Goal: Task Accomplishment & Management: Use online tool/utility

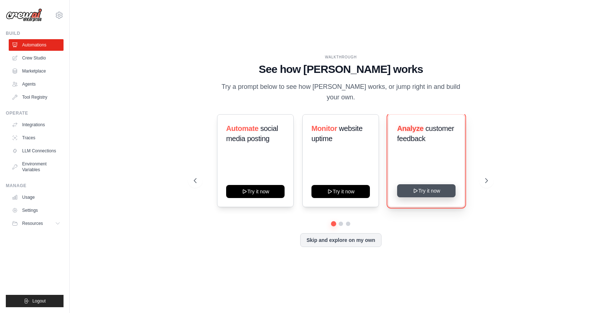
click at [423, 192] on button "Try it now" at bounding box center [426, 190] width 58 height 13
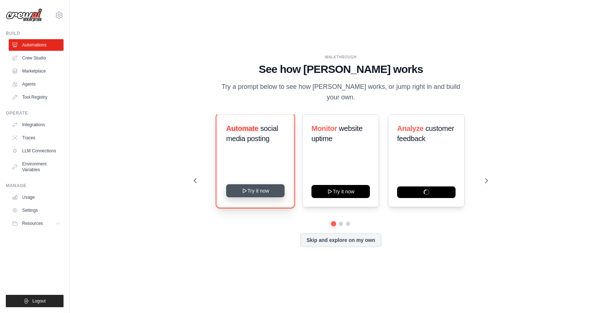
click at [263, 190] on button "Try it now" at bounding box center [255, 190] width 58 height 13
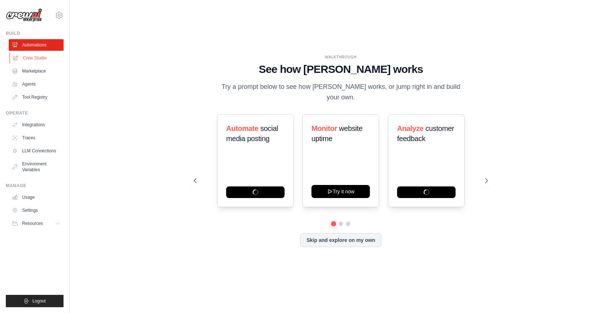
click at [37, 56] on link "Crew Studio" at bounding box center [36, 58] width 55 height 12
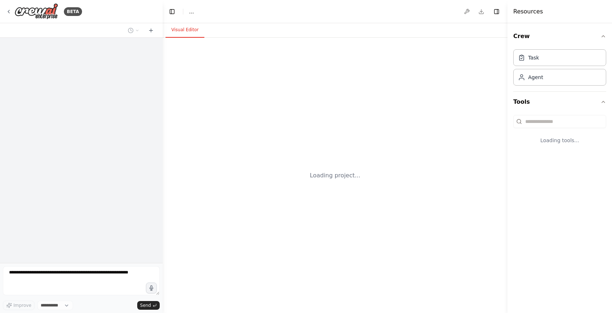
select select "****"
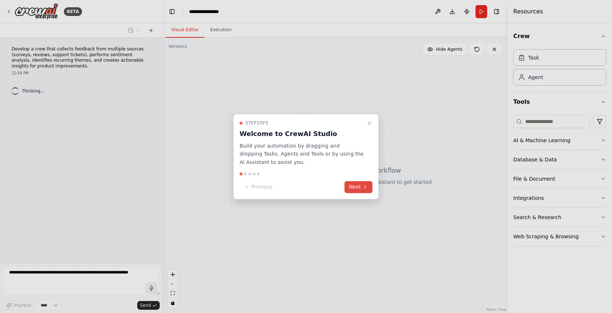
click at [358, 190] on button "Next" at bounding box center [358, 187] width 28 height 12
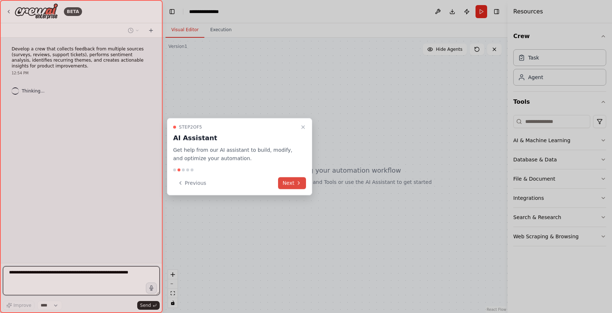
click at [291, 181] on button "Next" at bounding box center [292, 183] width 28 height 12
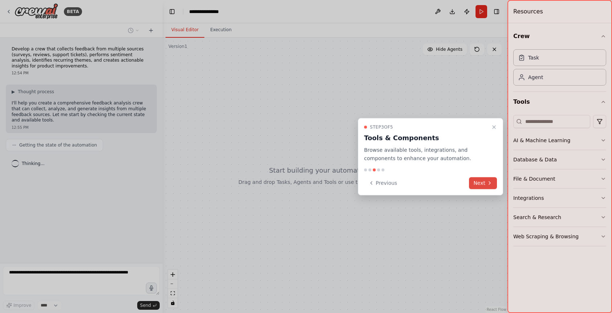
click at [481, 186] on button "Next" at bounding box center [483, 183] width 28 height 12
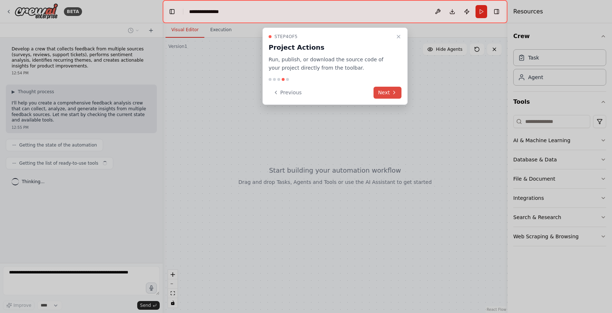
click at [388, 90] on button "Next" at bounding box center [387, 93] width 28 height 12
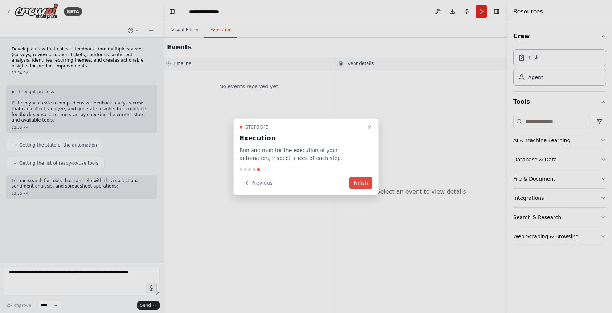
click at [361, 181] on button "Finish" at bounding box center [360, 183] width 23 height 12
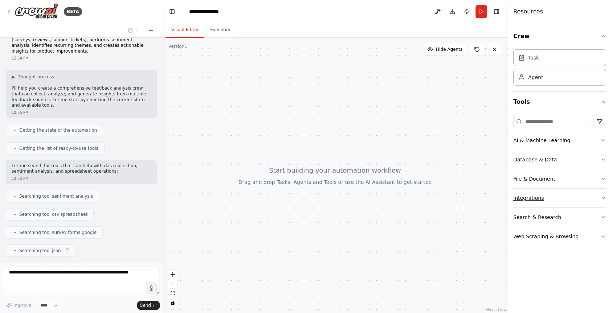
scroll to position [33, 0]
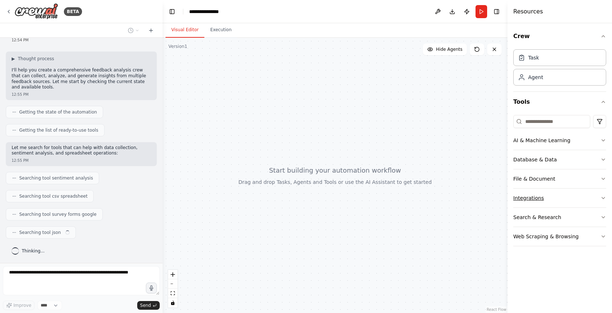
click at [532, 198] on button "Integrations" at bounding box center [559, 198] width 93 height 19
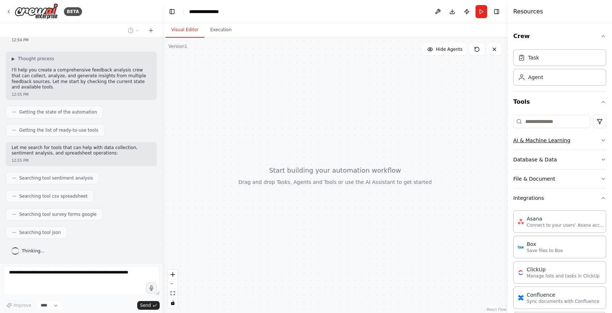
click at [533, 140] on button "AI & Machine Learning" at bounding box center [559, 140] width 93 height 19
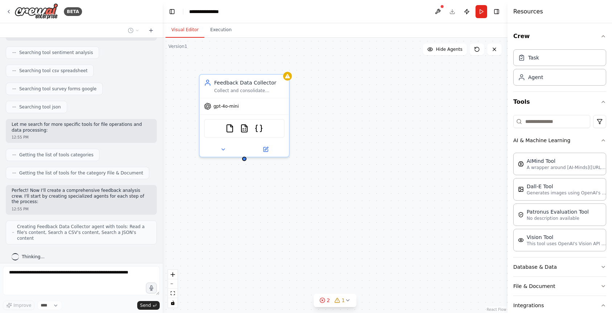
scroll to position [153, 0]
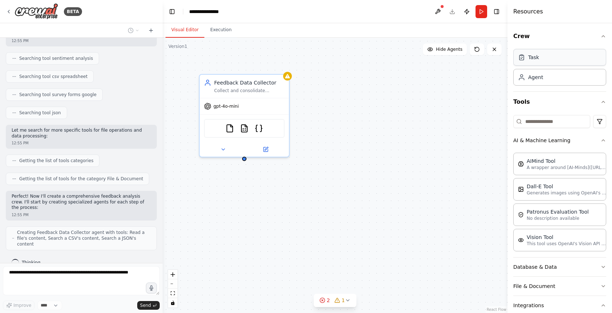
click at [551, 63] on div "Task" at bounding box center [559, 57] width 93 height 17
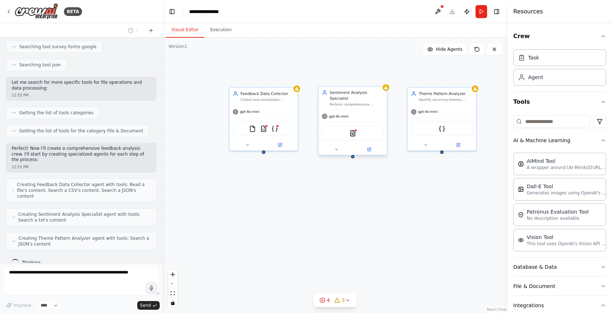
scroll to position [219, 0]
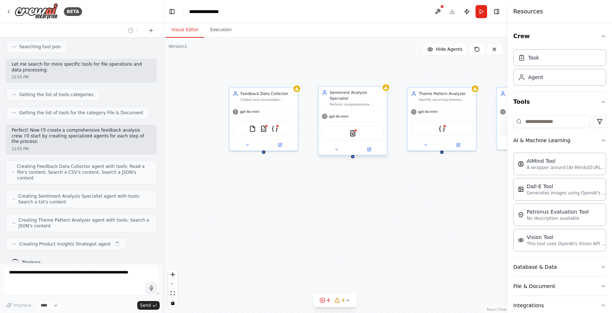
click at [362, 94] on div "Sentiment Analysis Specialist" at bounding box center [356, 95] width 54 height 11
click at [369, 148] on icon at bounding box center [368, 149] width 3 height 3
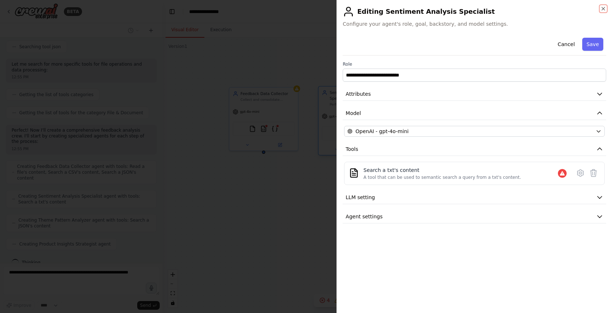
scroll to position [261, 0]
click at [369, 200] on span "LLM setting" at bounding box center [359, 197] width 29 height 7
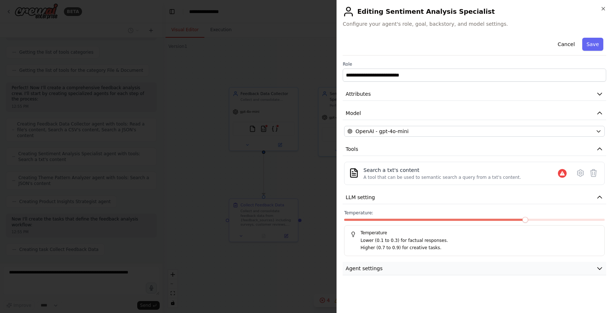
click at [373, 267] on span "Agent settings" at bounding box center [363, 268] width 37 height 7
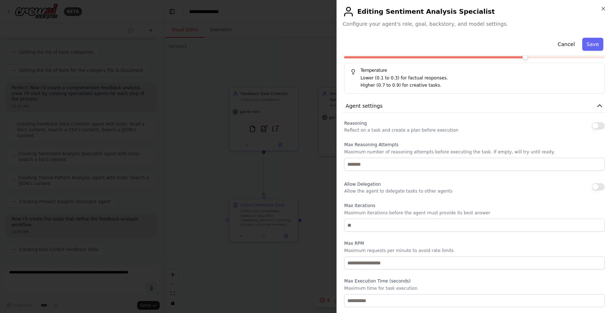
scroll to position [279, 0]
click at [592, 45] on button "Save" at bounding box center [592, 44] width 21 height 13
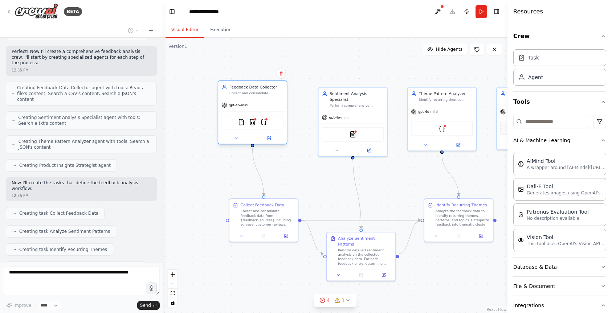
scroll to position [316, 0]
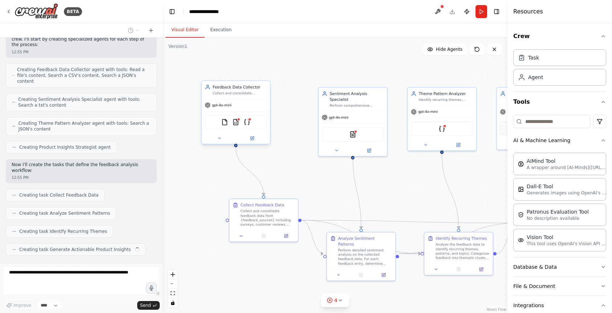
drag, startPoint x: 267, startPoint y: 111, endPoint x: 237, endPoint y: 105, distance: 31.0
click at [237, 105] on div "gpt-4o-mini" at bounding box center [235, 105] width 69 height 12
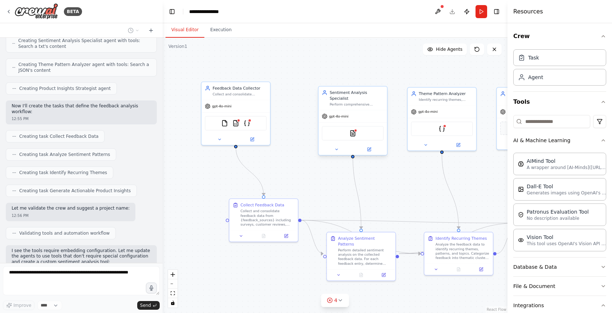
scroll to position [411, 0]
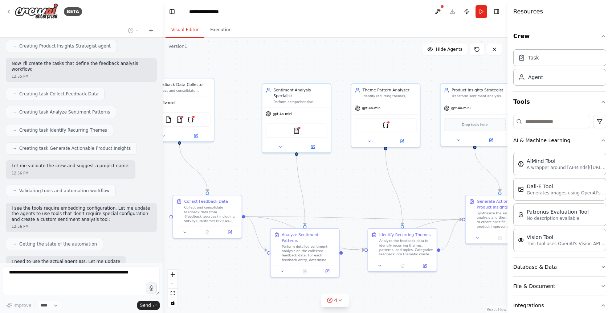
drag, startPoint x: 377, startPoint y: 170, endPoint x: 321, endPoint y: 166, distance: 56.3
click at [321, 166] on div ".deletable-edge-delete-btn { width: 20px; height: 20px; border: 0px solid #ffff…" at bounding box center [335, 175] width 345 height 275
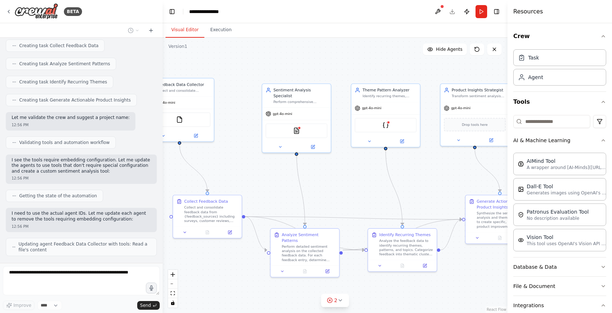
scroll to position [483, 0]
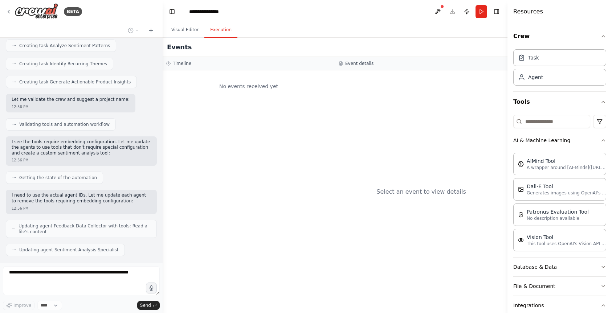
click at [222, 32] on button "Execution" at bounding box center [220, 29] width 33 height 15
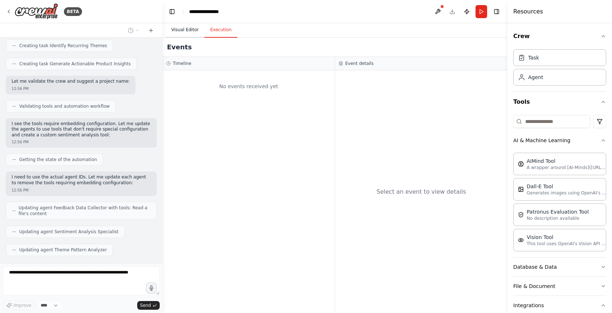
click at [185, 31] on button "Visual Editor" at bounding box center [184, 29] width 39 height 15
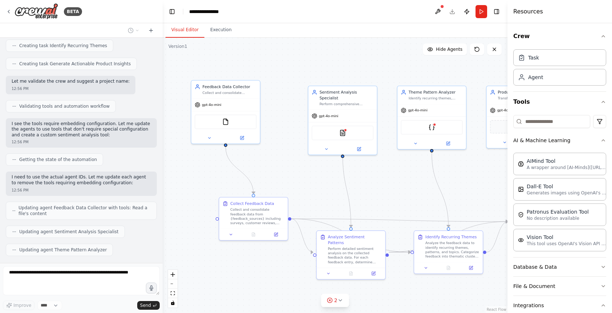
drag, startPoint x: 217, startPoint y: 73, endPoint x: 263, endPoint y: 75, distance: 46.1
click at [263, 75] on div ".deletable-edge-delete-btn { width: 20px; height: 20px; border: 0px solid #ffff…" at bounding box center [335, 175] width 345 height 275
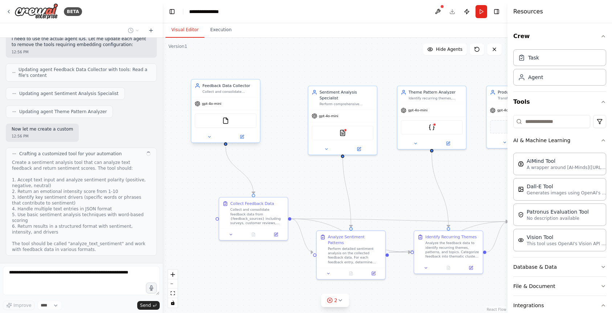
click at [227, 105] on div "gpt-4o-mini" at bounding box center [225, 104] width 69 height 12
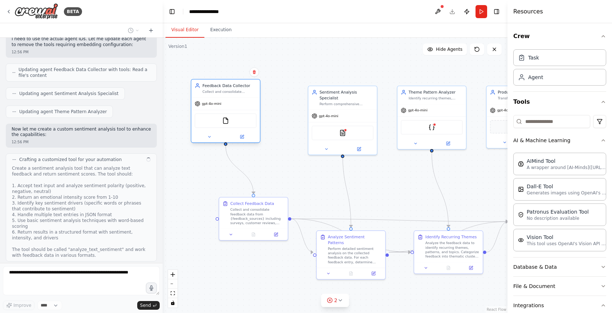
scroll to position [645, 0]
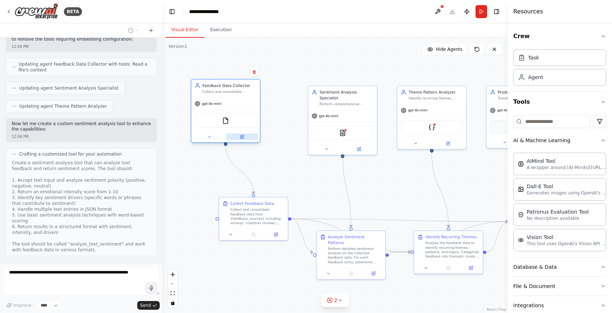
click at [243, 138] on icon at bounding box center [241, 136] width 3 height 3
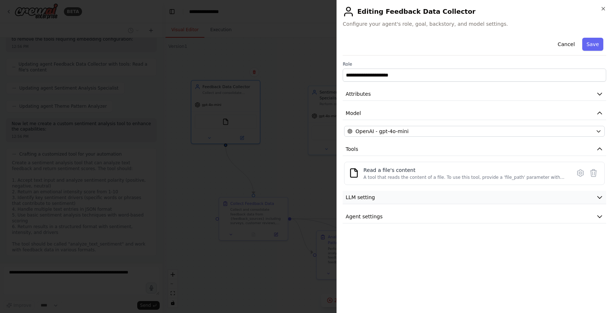
click at [557, 194] on button "LLM setting" at bounding box center [473, 197] width 263 height 13
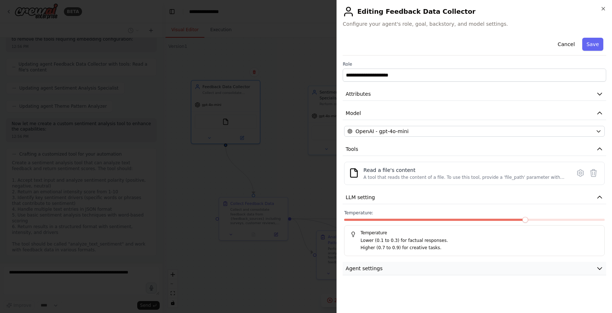
click at [527, 266] on button "Agent settings" at bounding box center [473, 268] width 263 height 13
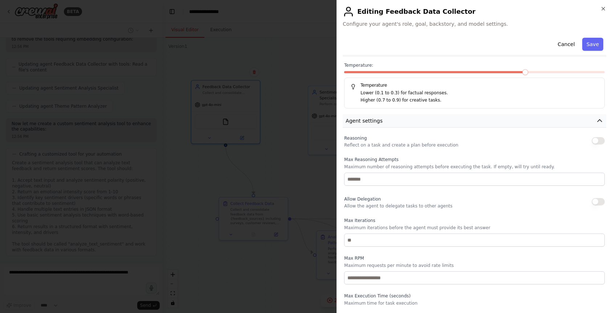
scroll to position [163, 0]
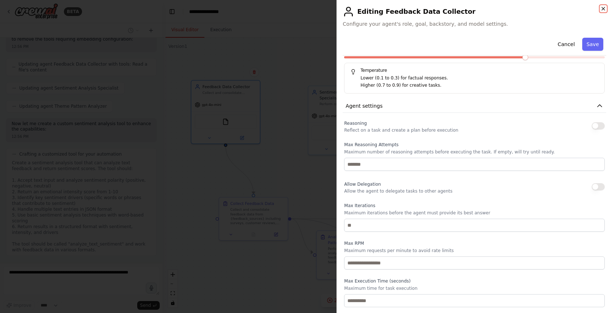
click at [603, 9] on icon "button" at bounding box center [602, 8] width 3 height 3
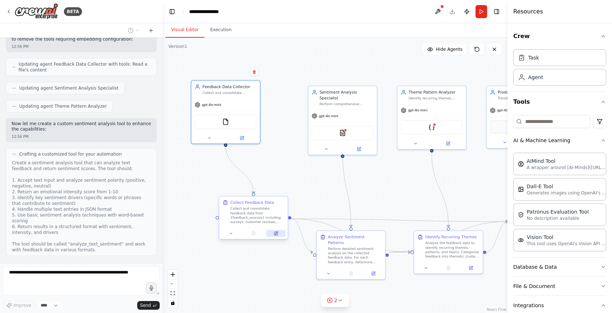
click at [275, 234] on icon at bounding box center [275, 233] width 3 height 3
click at [275, 232] on icon at bounding box center [275, 233] width 3 height 3
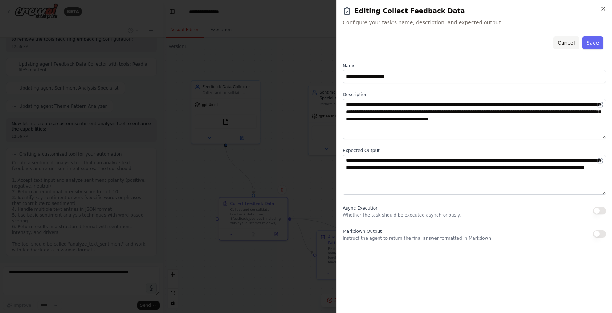
click at [562, 46] on button "Cancel" at bounding box center [566, 42] width 26 height 13
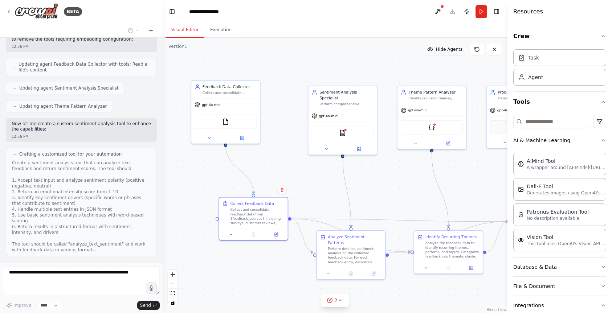
click at [431, 55] on button "Hide Agents" at bounding box center [445, 50] width 44 height 12
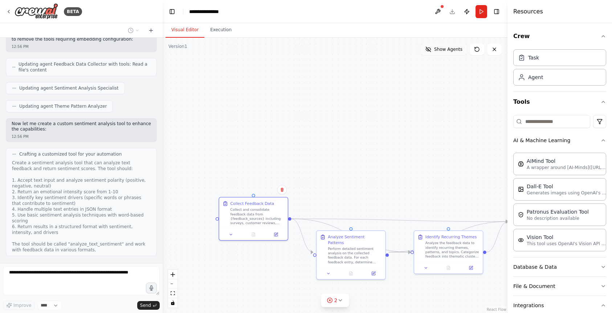
click at [431, 55] on button "Show Agents" at bounding box center [444, 50] width 46 height 12
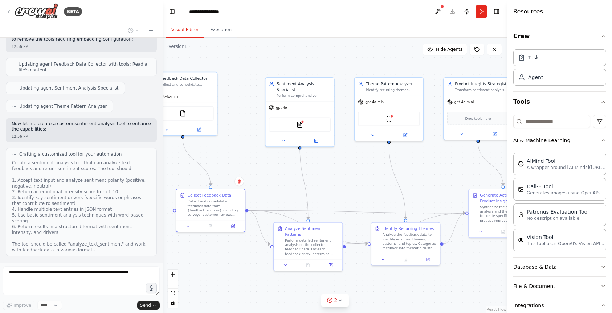
drag, startPoint x: 367, startPoint y: 173, endPoint x: 325, endPoint y: 165, distance: 43.5
click at [325, 165] on div ".deletable-edge-delete-btn { width: 20px; height: 20px; border: 0px solid #ffff…" at bounding box center [335, 175] width 345 height 275
click at [331, 262] on icon at bounding box center [331, 263] width 3 height 3
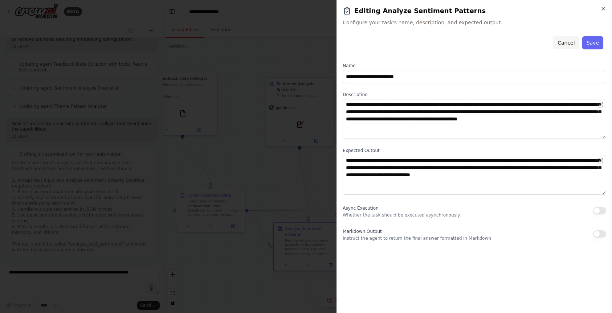
click at [564, 44] on button "Cancel" at bounding box center [566, 42] width 26 height 13
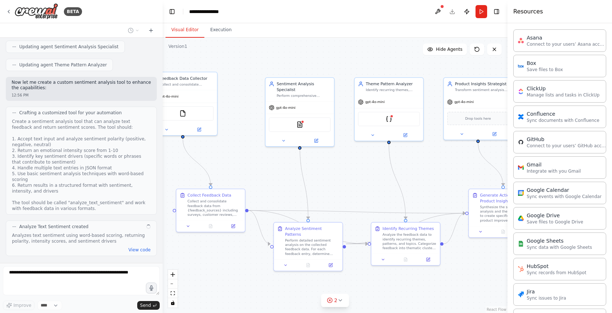
scroll to position [289, 0]
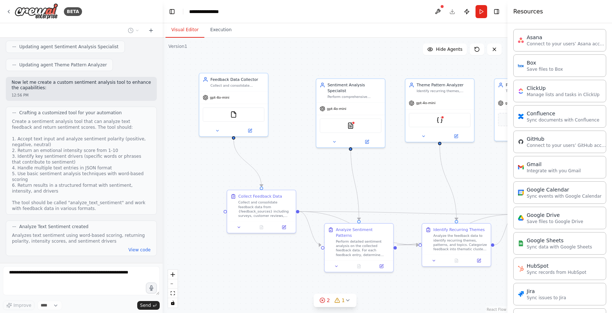
drag, startPoint x: 239, startPoint y: 165, endPoint x: 290, endPoint y: 166, distance: 50.8
click at [290, 166] on div ".deletable-edge-delete-btn { width: 20px; height: 20px; border: 0px solid #ffff…" at bounding box center [335, 175] width 345 height 275
click at [252, 90] on div "gpt-4o-mini" at bounding box center [233, 96] width 69 height 12
click at [264, 65] on icon at bounding box center [262, 65] width 4 height 4
click at [250, 64] on button "Confirm" at bounding box center [242, 65] width 26 height 9
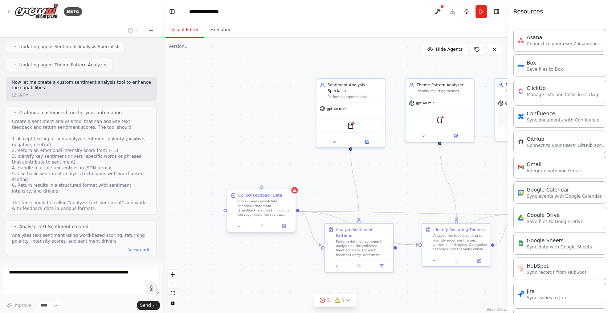
click at [271, 193] on div "Collect Feedback Data" at bounding box center [260, 195] width 44 height 5
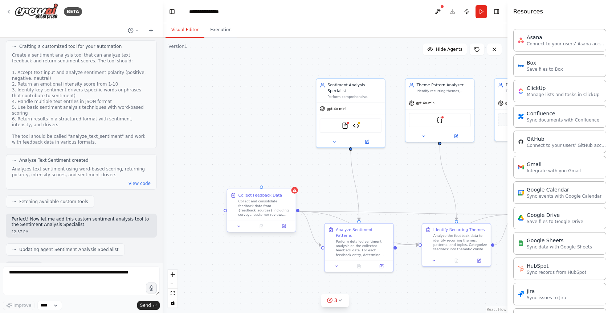
scroll to position [795, 0]
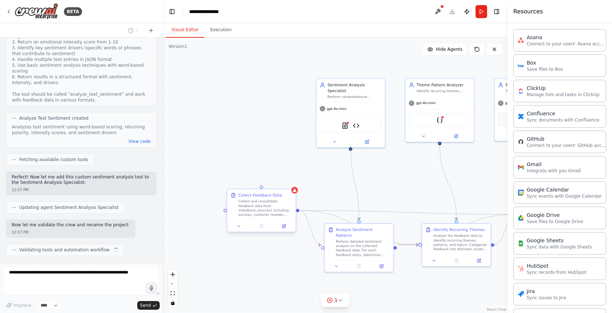
click at [274, 203] on div "Collect and consolidate feedback data from {feedback_sources} including surveys…" at bounding box center [265, 208] width 54 height 18
click at [241, 226] on button at bounding box center [238, 226] width 19 height 7
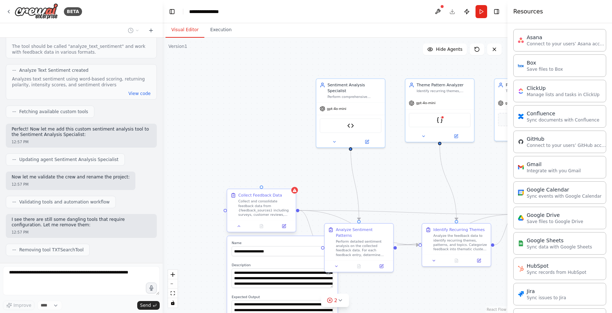
scroll to position [861, 0]
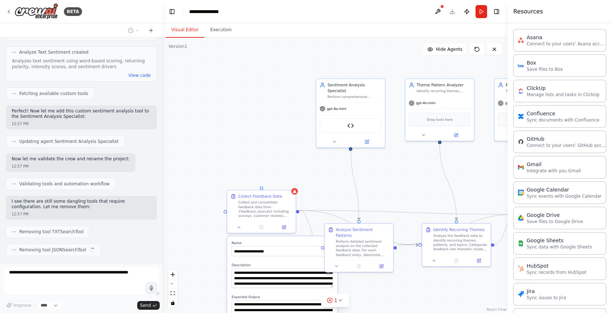
click at [277, 161] on div ".deletable-edge-delete-btn { width: 20px; height: 20px; border: 0px solid #ffff…" at bounding box center [335, 175] width 345 height 275
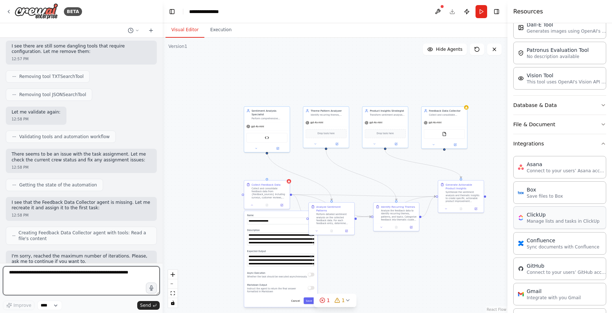
scroll to position [166, 0]
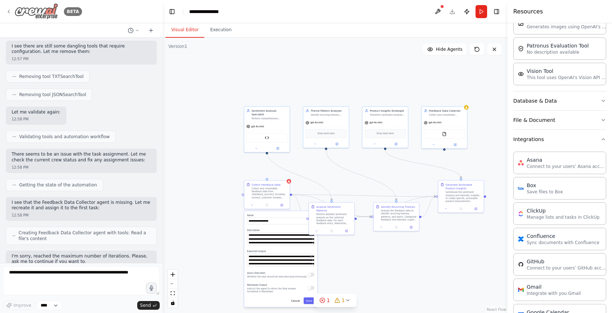
click at [10, 12] on icon at bounding box center [9, 12] width 6 height 6
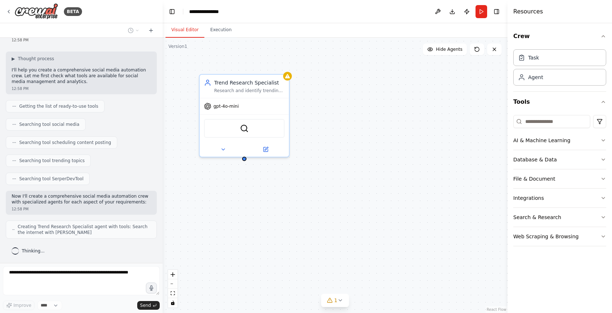
scroll to position [51, 0]
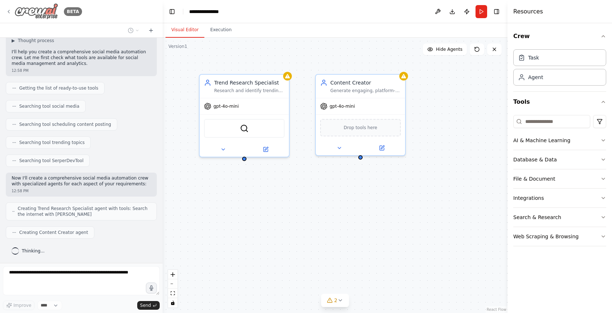
click at [9, 11] on icon at bounding box center [9, 12] width 6 height 6
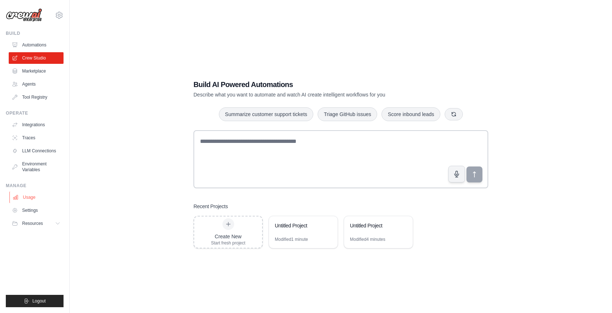
click at [33, 196] on link "Usage" at bounding box center [36, 198] width 55 height 12
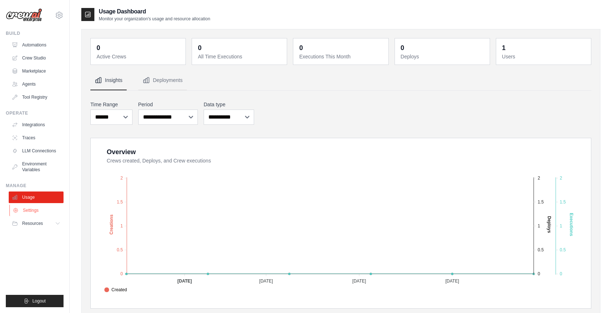
click at [36, 212] on link "Settings" at bounding box center [36, 211] width 55 height 12
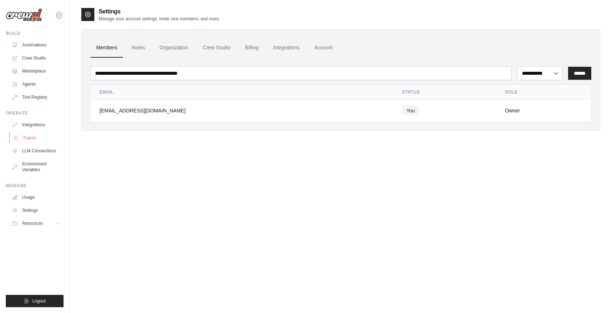
click at [30, 134] on link "Traces" at bounding box center [36, 138] width 55 height 12
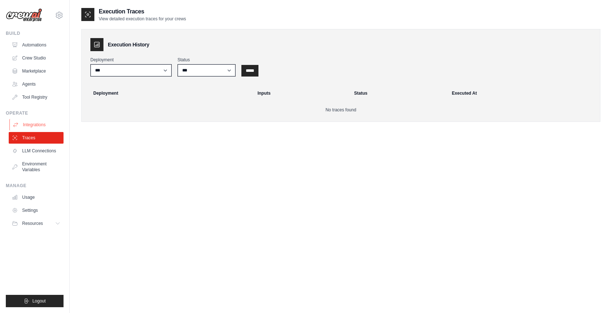
click at [34, 126] on link "Integrations" at bounding box center [36, 125] width 55 height 12
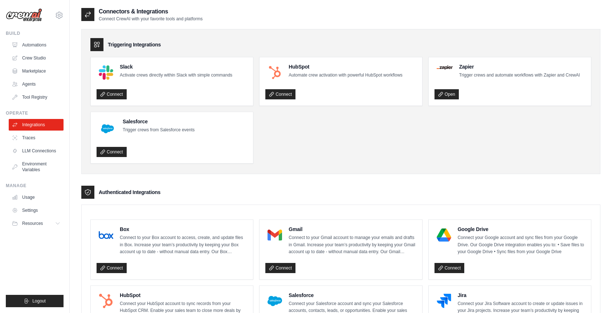
click at [98, 46] on icon at bounding box center [96, 44] width 5 height 5
click at [90, 18] on div at bounding box center [87, 14] width 13 height 13
click at [30, 139] on link "Traces" at bounding box center [36, 138] width 55 height 12
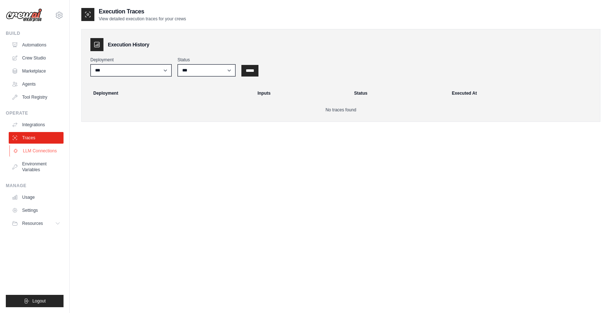
click at [38, 153] on link "LLM Connections" at bounding box center [36, 151] width 55 height 12
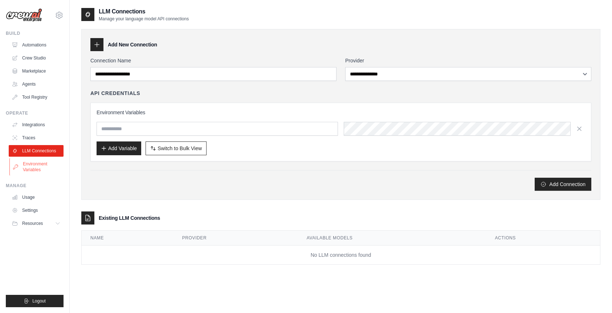
click at [38, 168] on link "Environment Variables" at bounding box center [36, 166] width 55 height 17
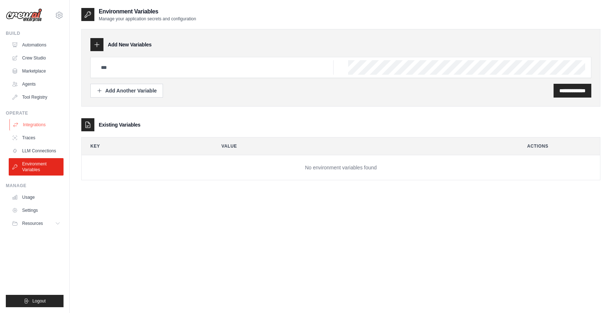
click at [41, 124] on link "Integrations" at bounding box center [36, 125] width 55 height 12
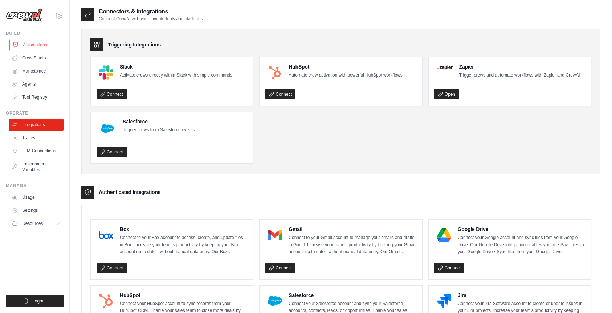
click at [40, 44] on link "Automations" at bounding box center [36, 45] width 55 height 12
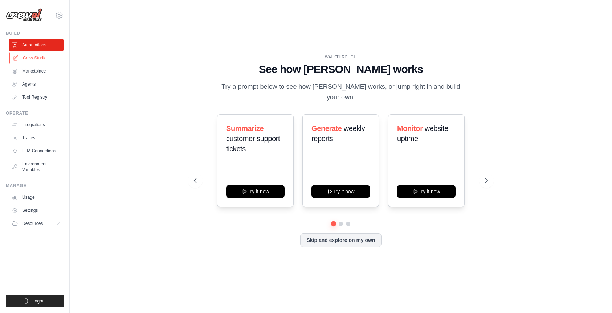
click at [40, 56] on link "Crew Studio" at bounding box center [36, 58] width 55 height 12
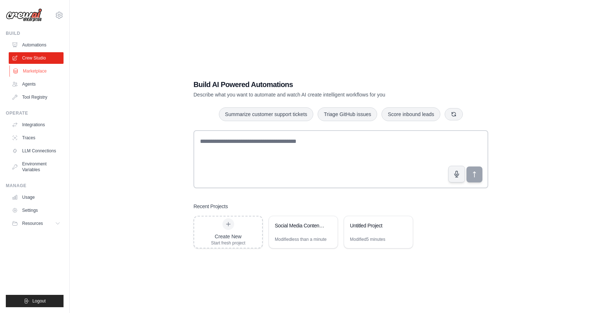
click at [44, 72] on link "Marketplace" at bounding box center [36, 71] width 55 height 12
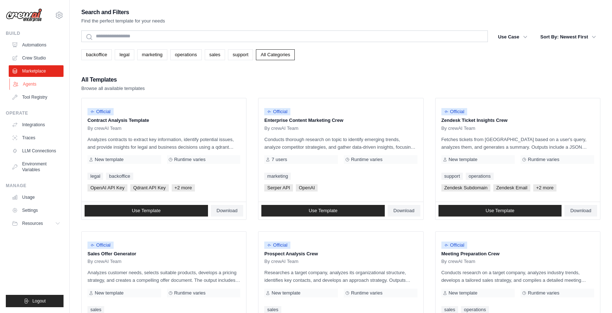
click at [42, 86] on link "Agents" at bounding box center [36, 84] width 55 height 12
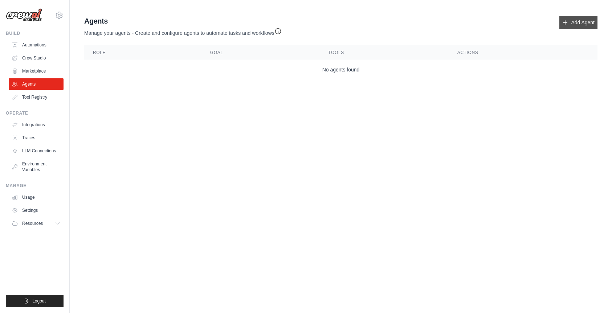
click at [568, 21] on link "Add Agent" at bounding box center [578, 22] width 38 height 13
click at [573, 24] on link "Add Agent" at bounding box center [578, 22] width 38 height 13
